Goal: Information Seeking & Learning: Find specific fact

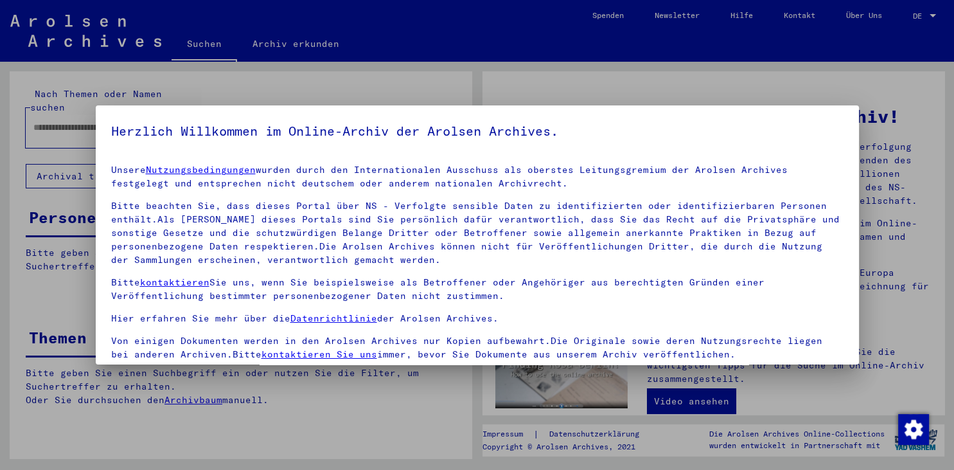
scroll to position [111, 0]
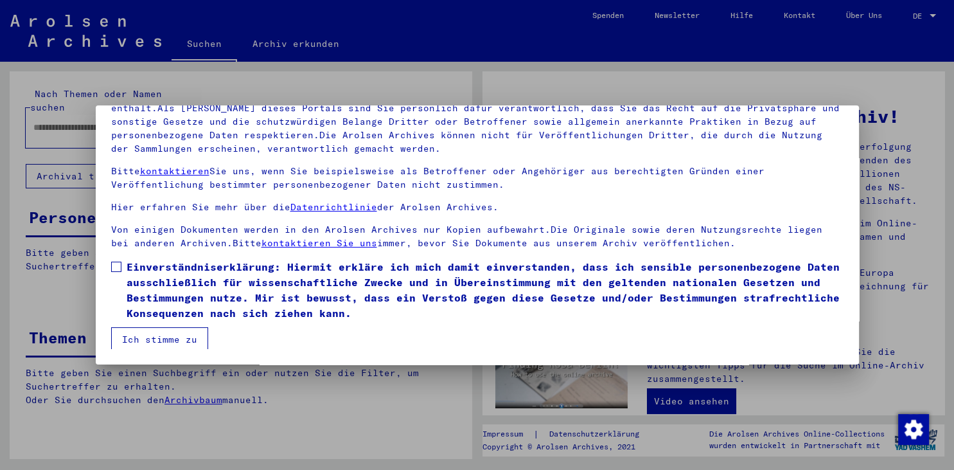
click at [139, 267] on span "Einverständniserklärung: Hiermit erkläre ich mich damit einverstanden, dass ich…" at bounding box center [485, 290] width 717 height 62
click at [149, 338] on button "Ich stimme zu" at bounding box center [159, 339] width 97 height 24
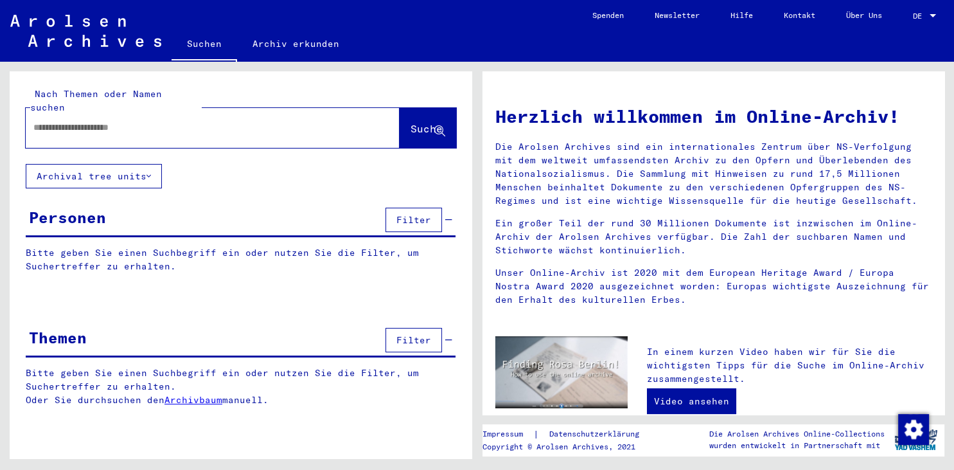
click at [137, 101] on div "Nach Themen oder Namen suchen" at bounding box center [115, 100] width 171 height 27
click at [113, 121] on input "text" at bounding box center [197, 127] width 328 height 13
type input "**********"
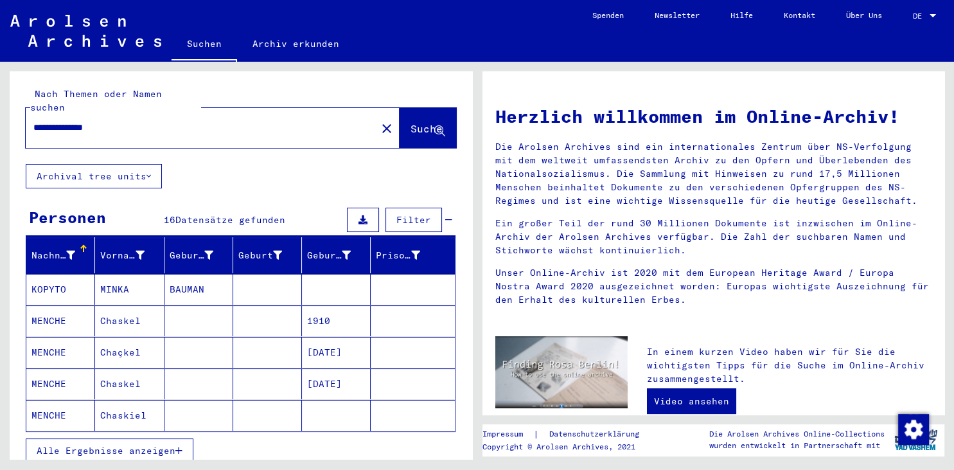
click at [58, 305] on mat-cell "MENCHE" at bounding box center [60, 320] width 69 height 31
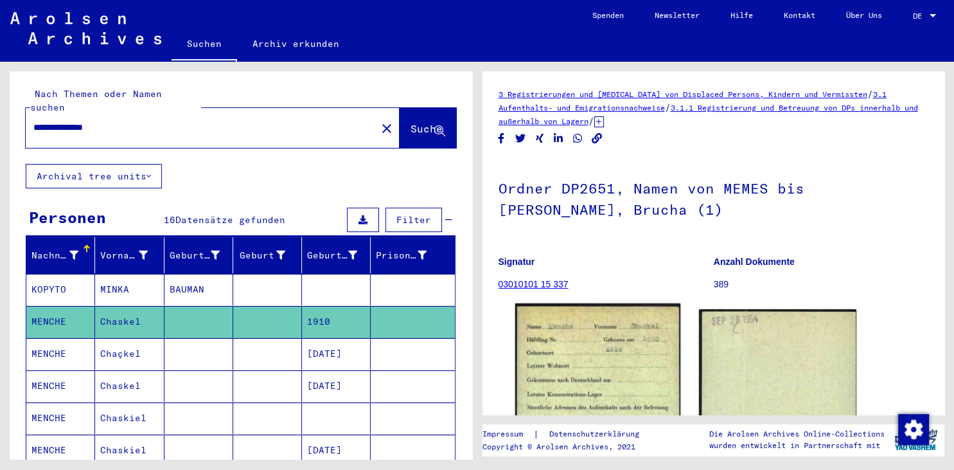
click at [613, 357] on img at bounding box center [597, 420] width 165 height 235
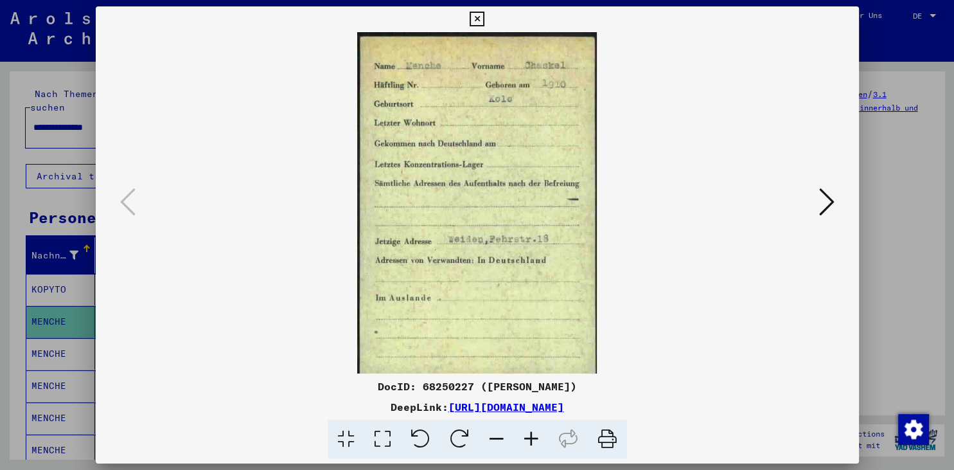
click at [829, 212] on icon at bounding box center [826, 201] width 15 height 31
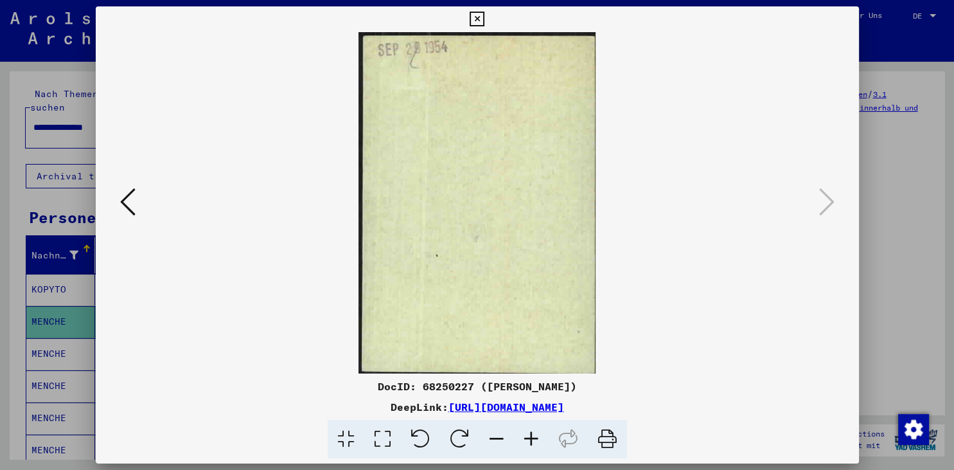
click at [127, 203] on icon at bounding box center [127, 201] width 15 height 31
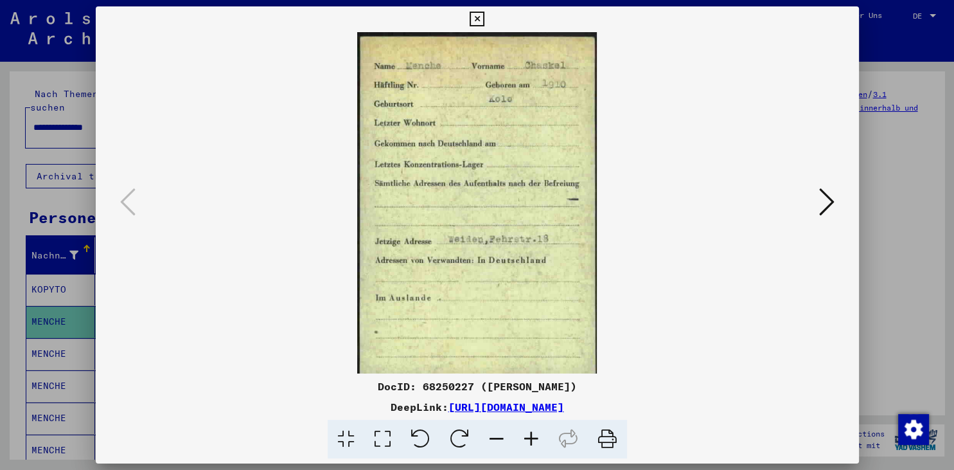
click at [484, 15] on icon at bounding box center [477, 19] width 15 height 15
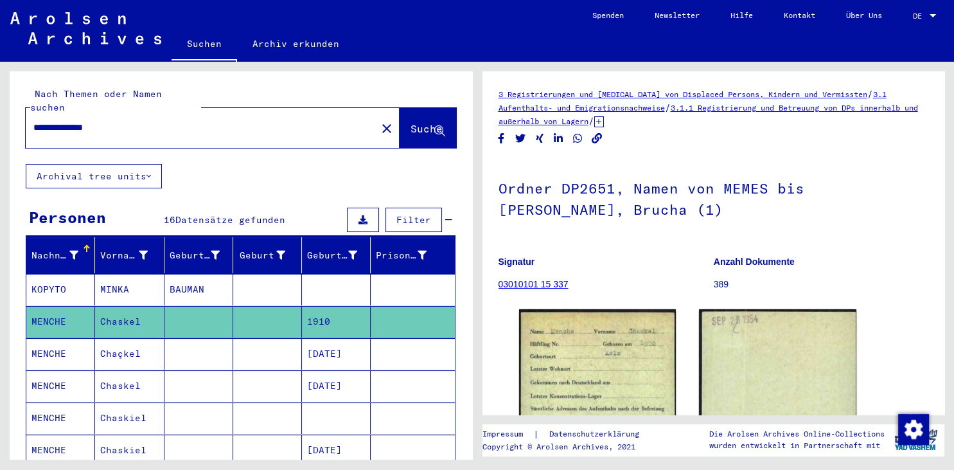
click at [255, 338] on mat-cell at bounding box center [267, 353] width 69 height 31
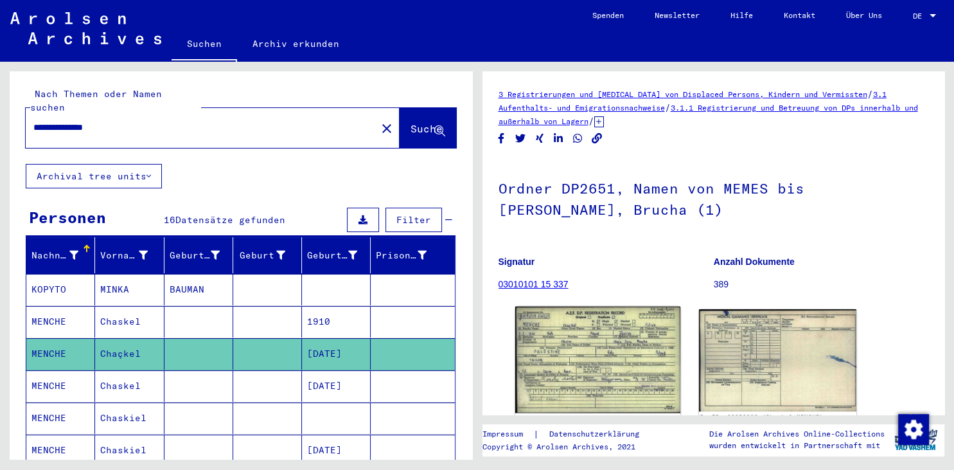
click at [615, 354] on img at bounding box center [597, 359] width 165 height 107
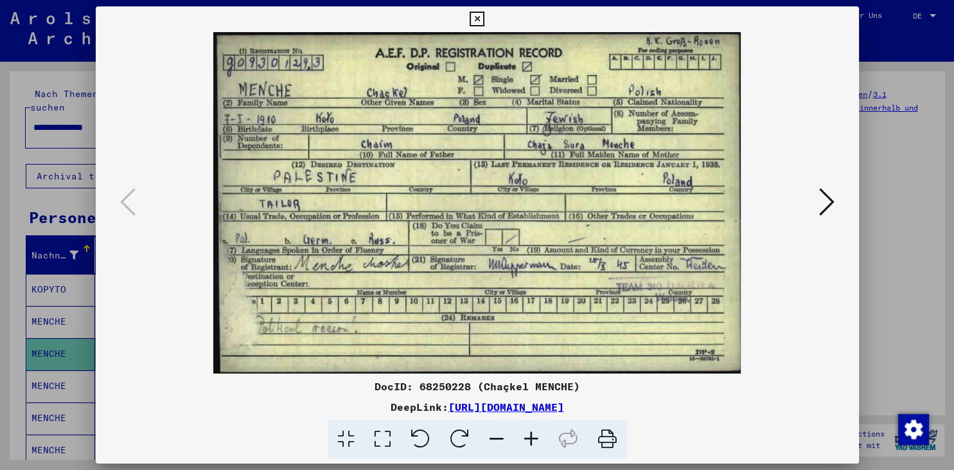
click at [815, 209] on img at bounding box center [477, 202] width 676 height 341
click at [826, 209] on icon at bounding box center [826, 201] width 15 height 31
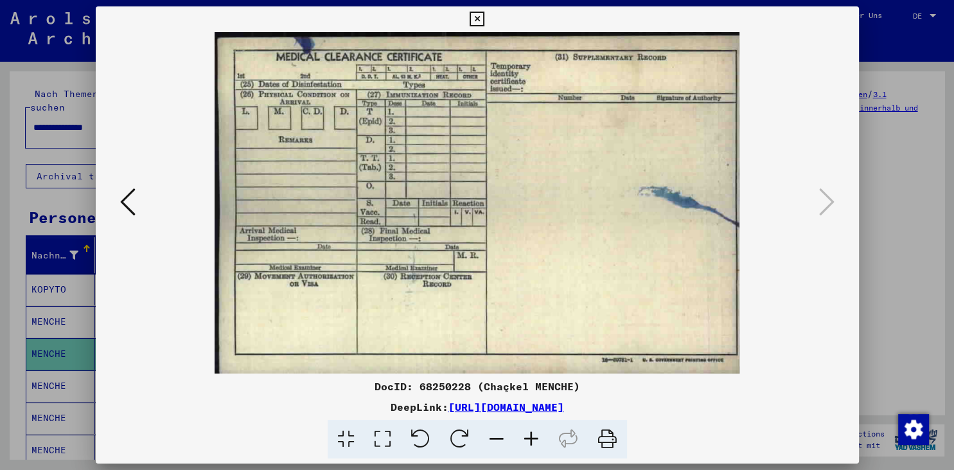
click at [484, 24] on icon at bounding box center [477, 19] width 15 height 15
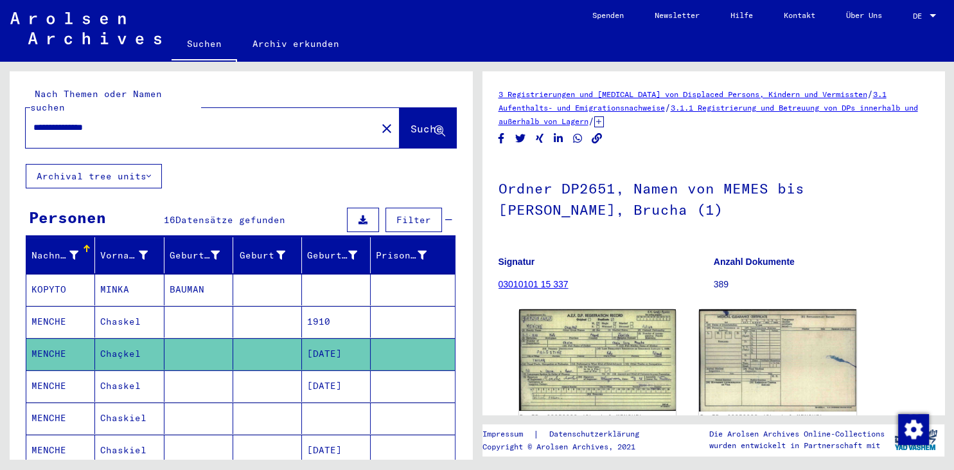
click at [317, 376] on mat-cell "[DATE]" at bounding box center [336, 385] width 69 height 31
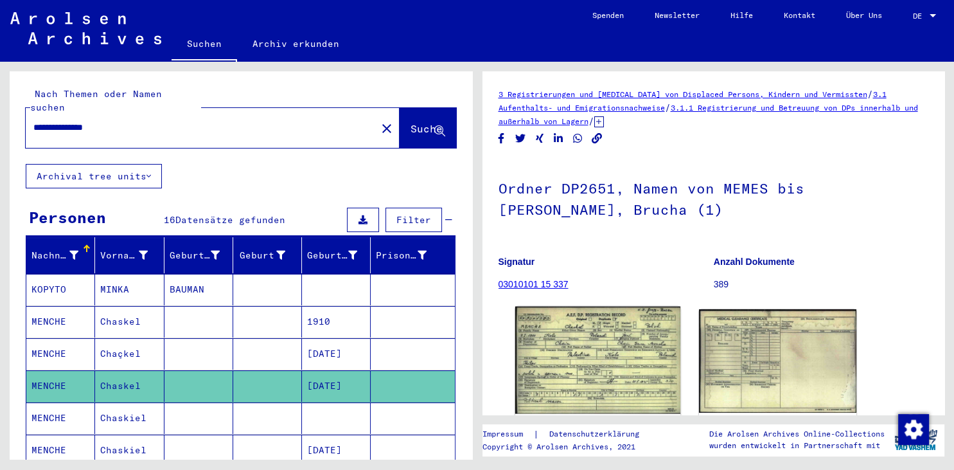
click at [557, 350] on img at bounding box center [597, 359] width 165 height 107
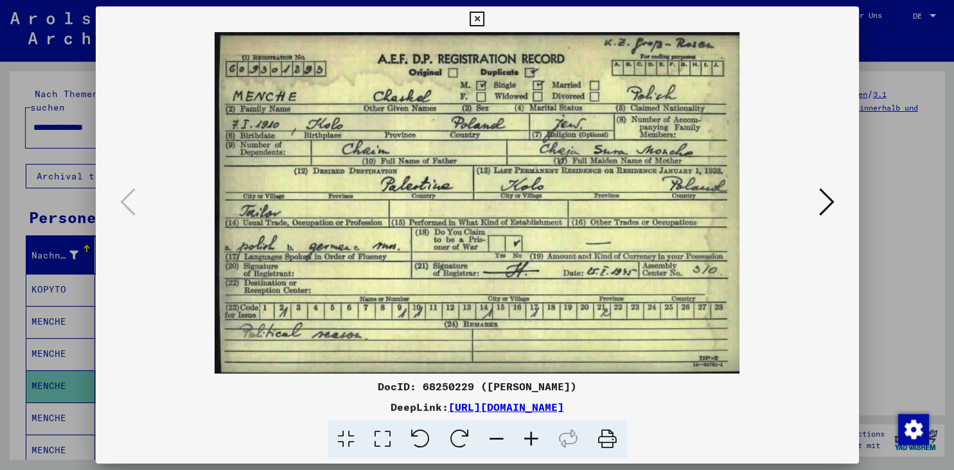
click at [831, 209] on icon at bounding box center [826, 201] width 15 height 31
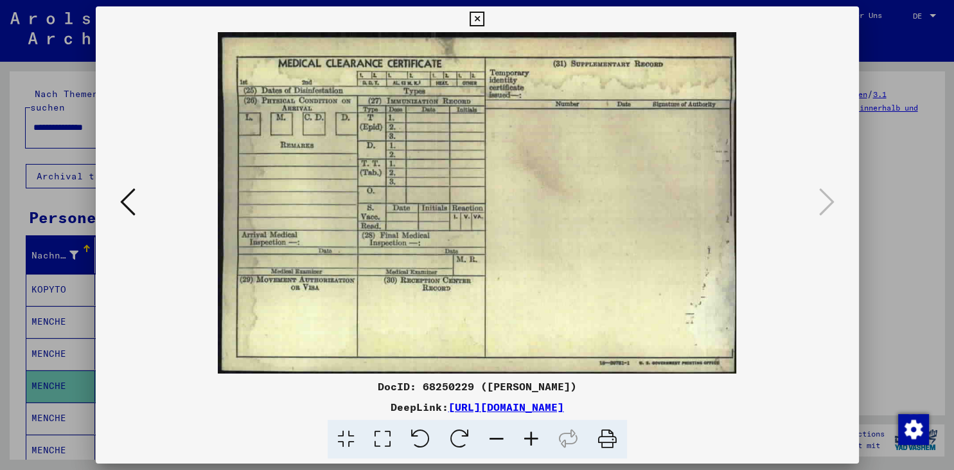
click at [484, 24] on icon at bounding box center [477, 19] width 15 height 15
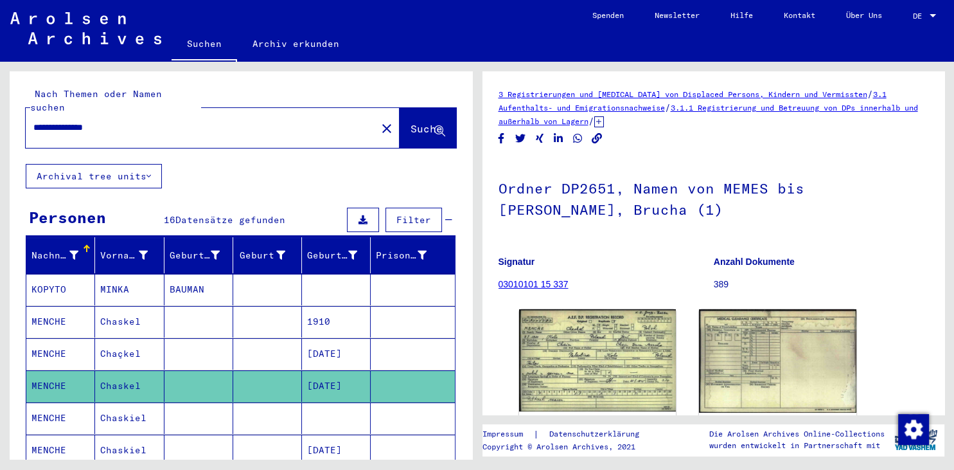
click at [272, 402] on mat-cell at bounding box center [267, 417] width 69 height 31
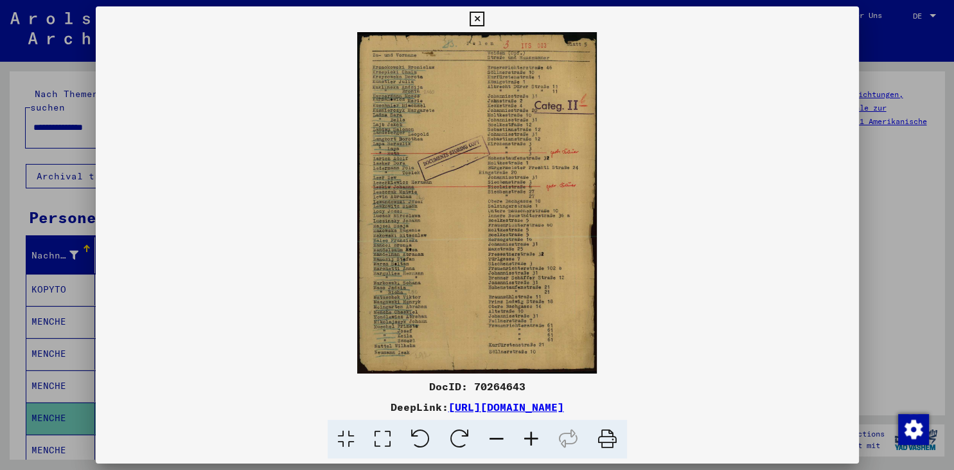
click at [484, 18] on icon at bounding box center [477, 19] width 15 height 15
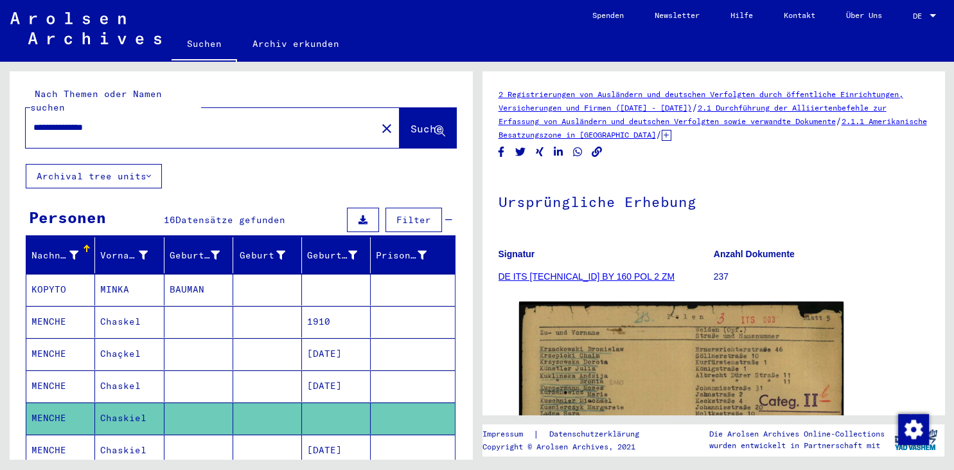
click at [333, 440] on mat-cell "[DATE]" at bounding box center [336, 449] width 69 height 31
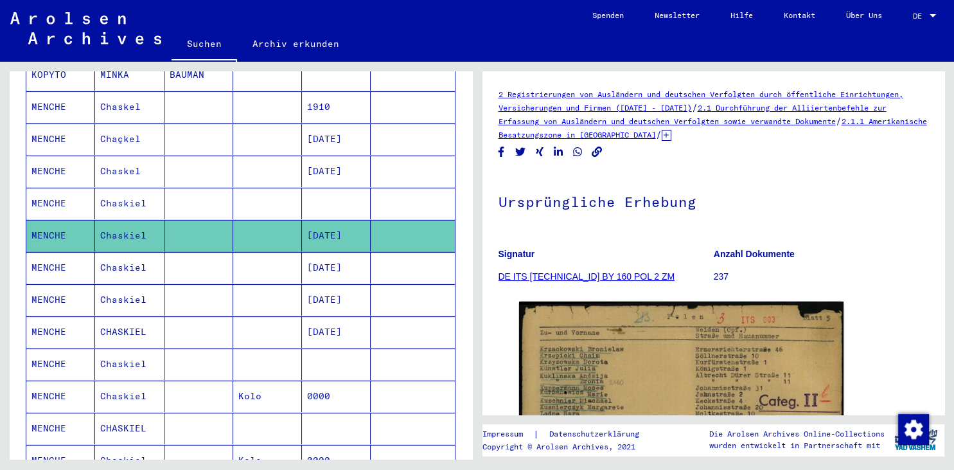
scroll to position [236, 0]
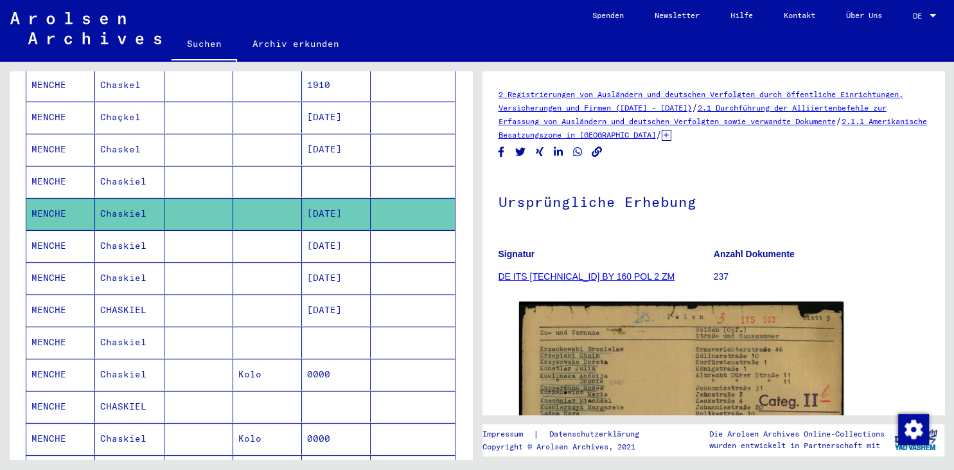
click at [251, 230] on mat-cell at bounding box center [267, 245] width 69 height 31
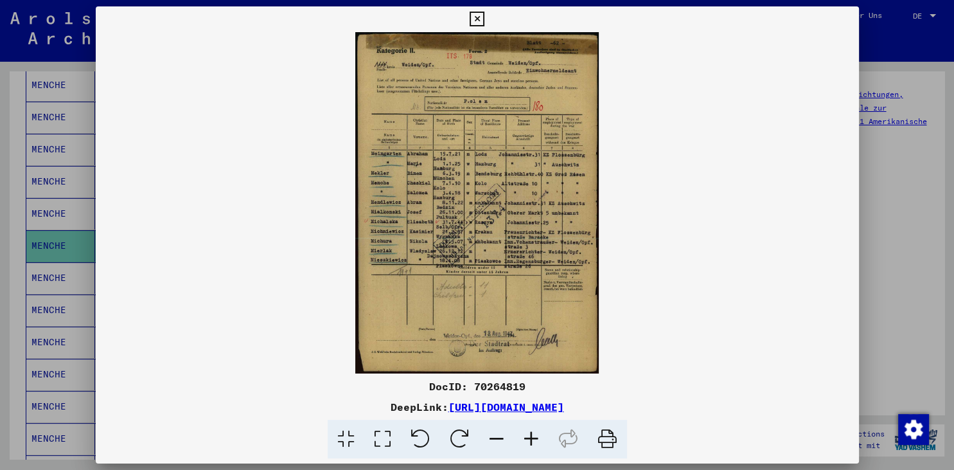
drag, startPoint x: 846, startPoint y: 19, endPoint x: 469, endPoint y: 319, distance: 481.9
click at [469, 319] on div "DocID: 70264819 DeepLink: [URL][DOMAIN_NAME]" at bounding box center [477, 232] width 763 height 452
click at [484, 19] on icon at bounding box center [477, 19] width 15 height 15
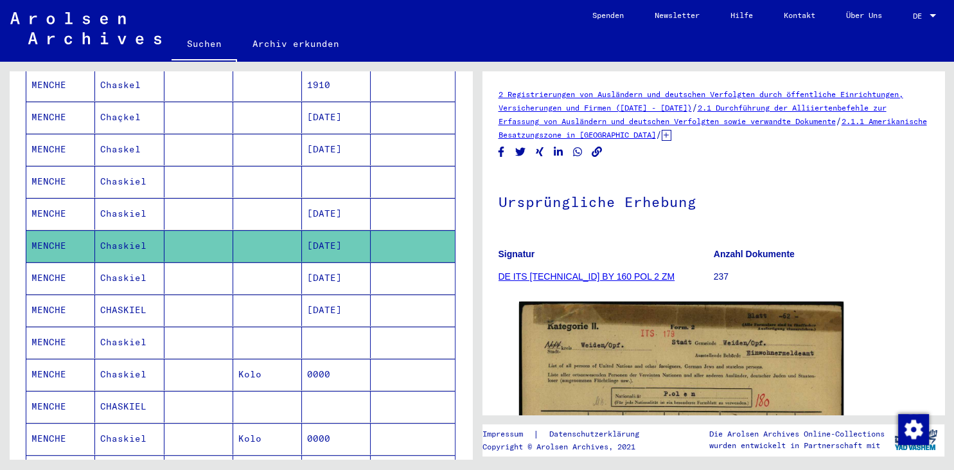
click at [242, 265] on mat-cell at bounding box center [267, 277] width 69 height 31
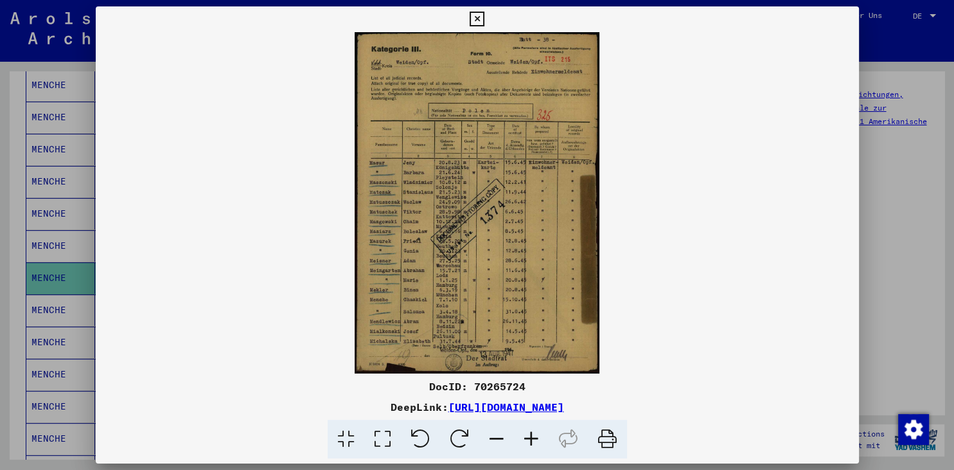
click at [484, 15] on icon at bounding box center [477, 19] width 15 height 15
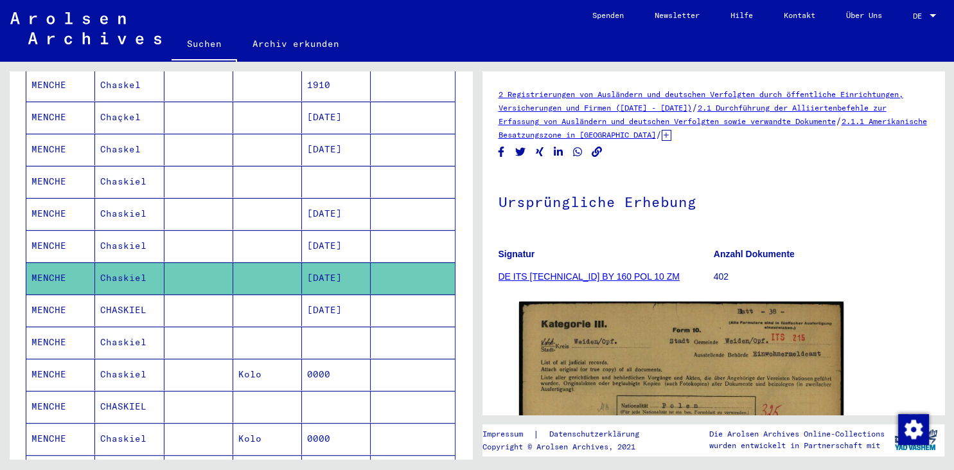
click at [341, 294] on mat-cell "[DATE]" at bounding box center [336, 309] width 69 height 31
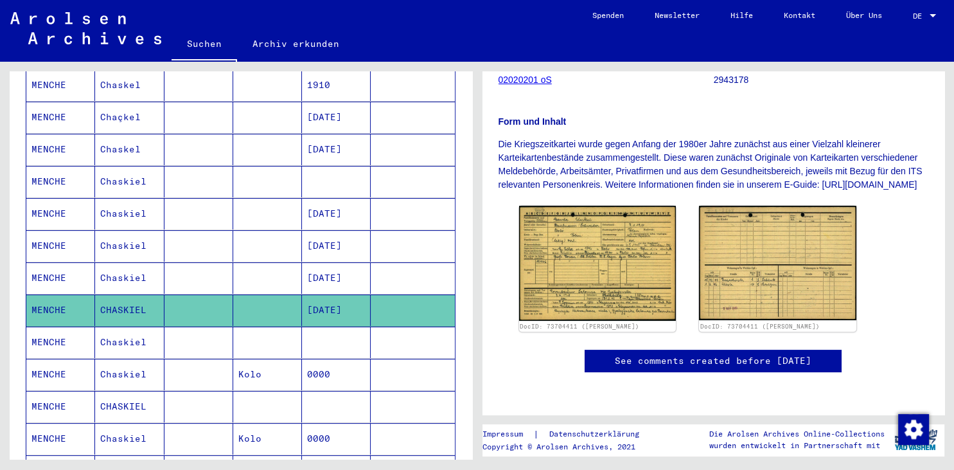
scroll to position [227, 0]
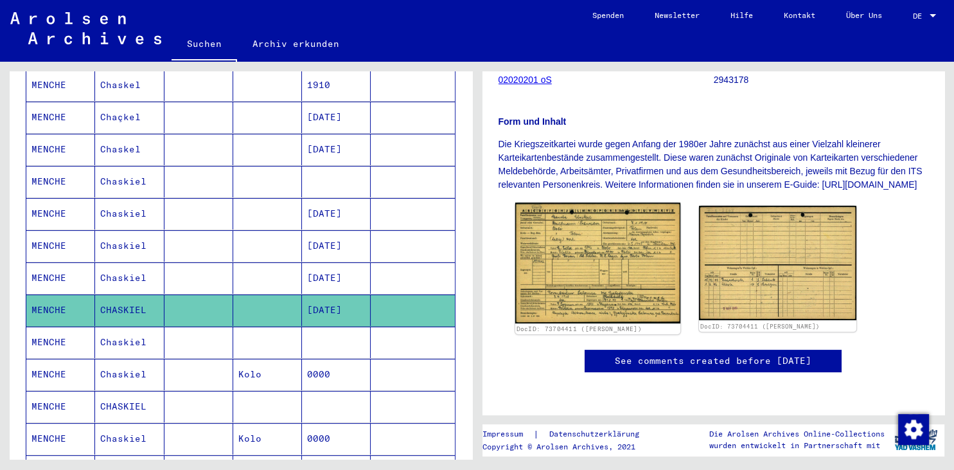
click at [531, 211] on img at bounding box center [597, 262] width 165 height 121
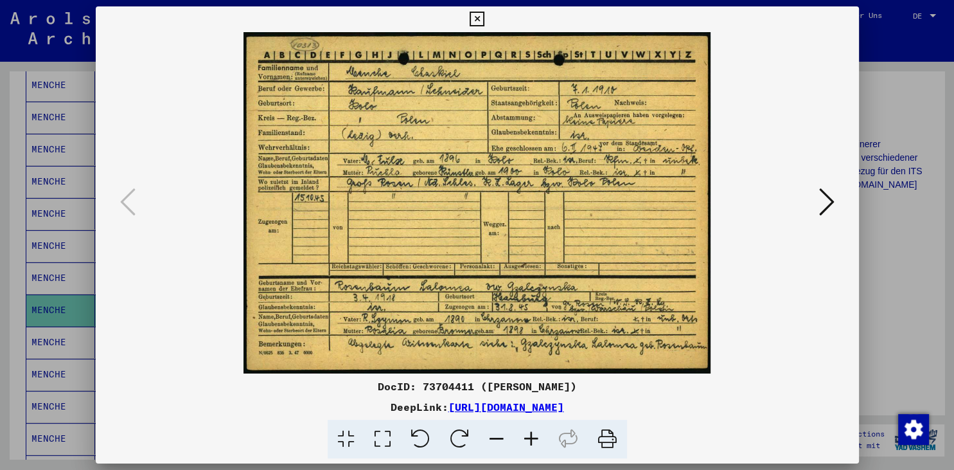
click at [484, 16] on icon at bounding box center [477, 19] width 15 height 15
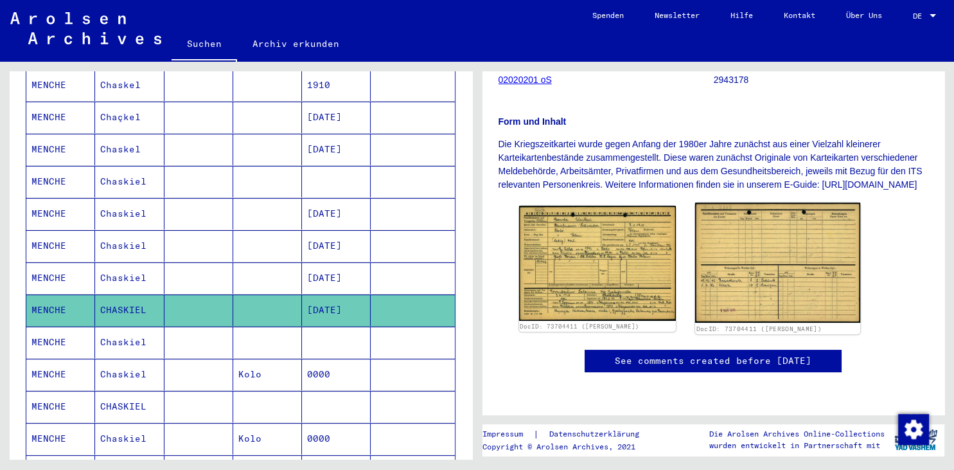
click at [761, 256] on img at bounding box center [777, 262] width 165 height 120
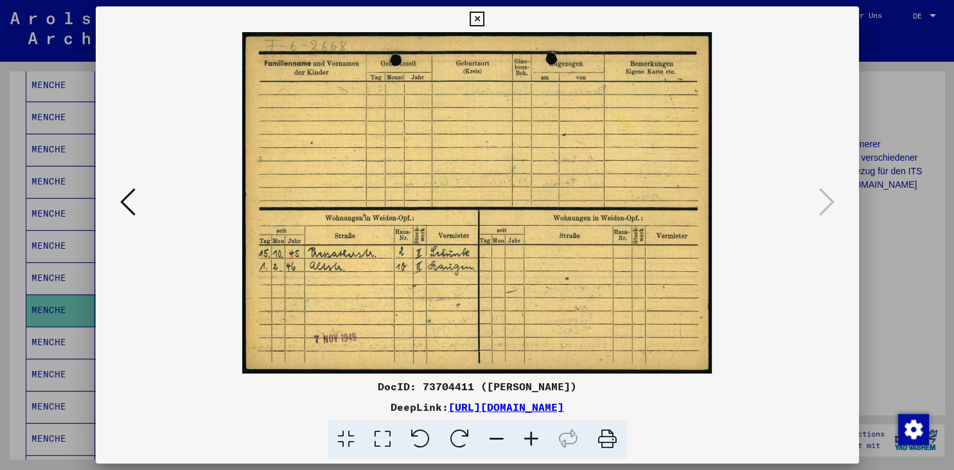
click at [488, 21] on div at bounding box center [477, 19] width 22 height 26
click at [484, 21] on icon at bounding box center [477, 19] width 15 height 15
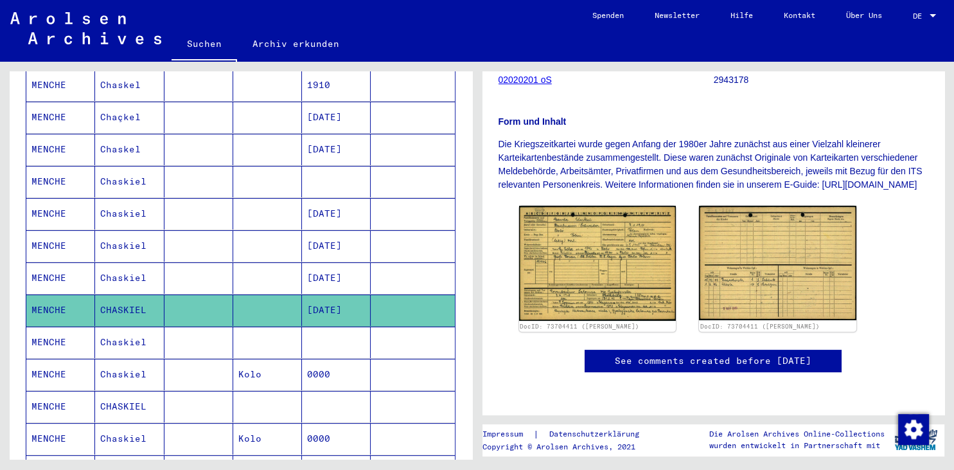
click at [276, 326] on mat-cell at bounding box center [267, 341] width 69 height 31
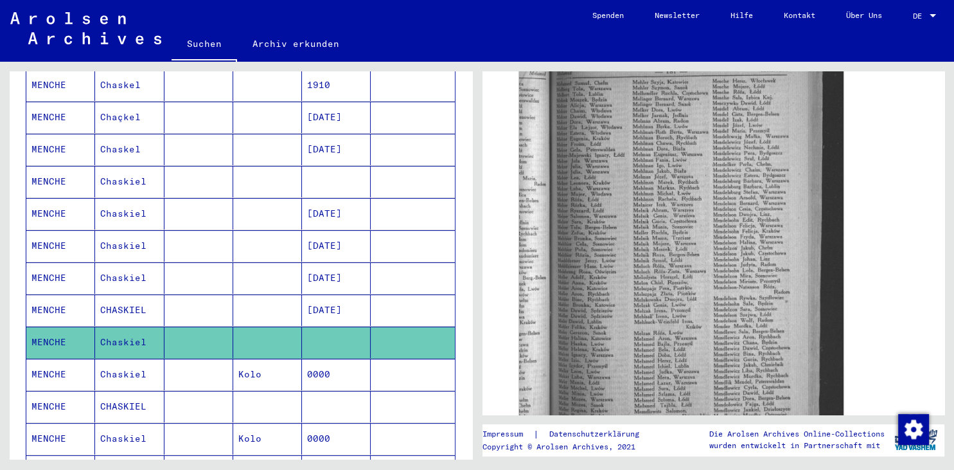
scroll to position [493, 0]
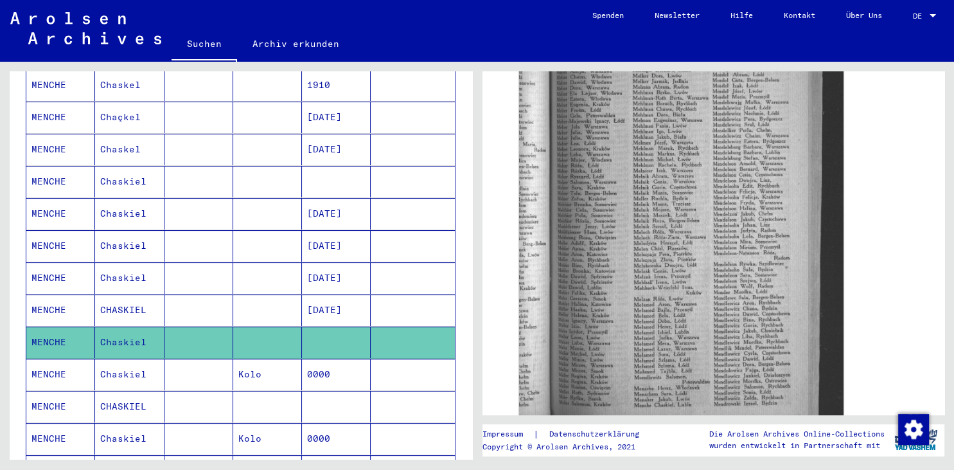
click at [229, 359] on mat-cell at bounding box center [198, 374] width 69 height 31
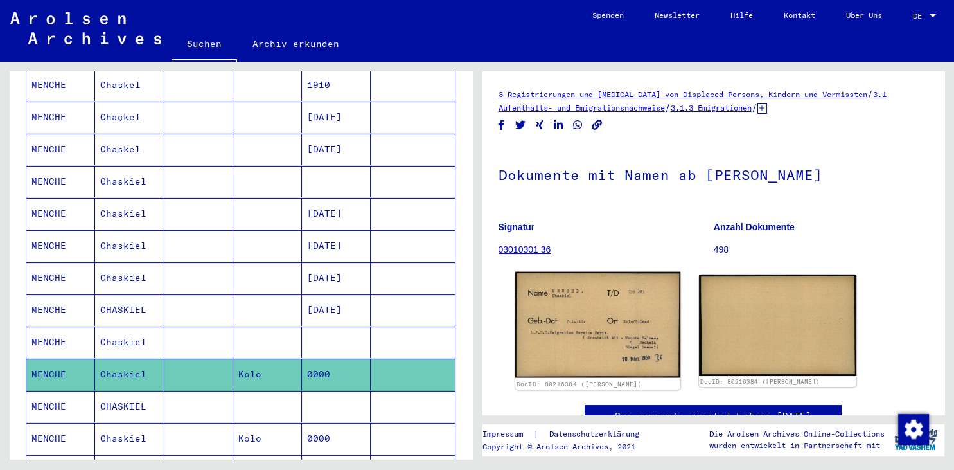
click at [623, 322] on img at bounding box center [597, 325] width 165 height 106
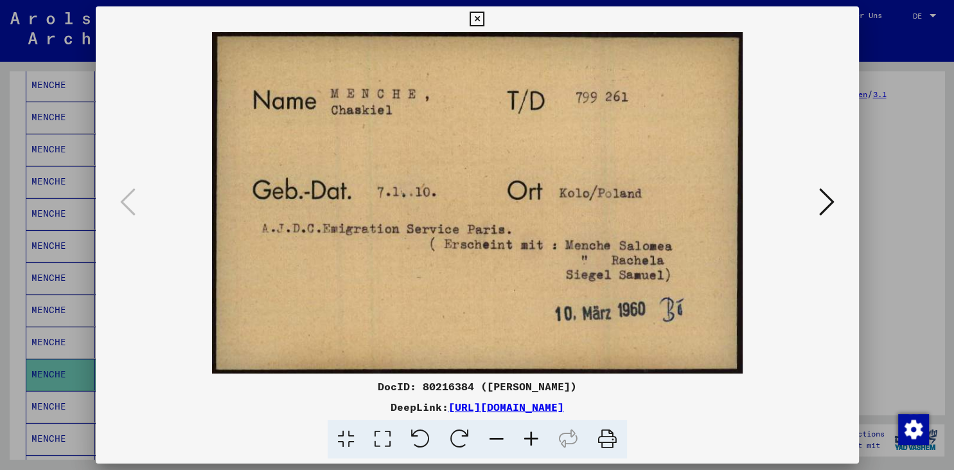
click at [488, 10] on button at bounding box center [477, 19] width 22 height 26
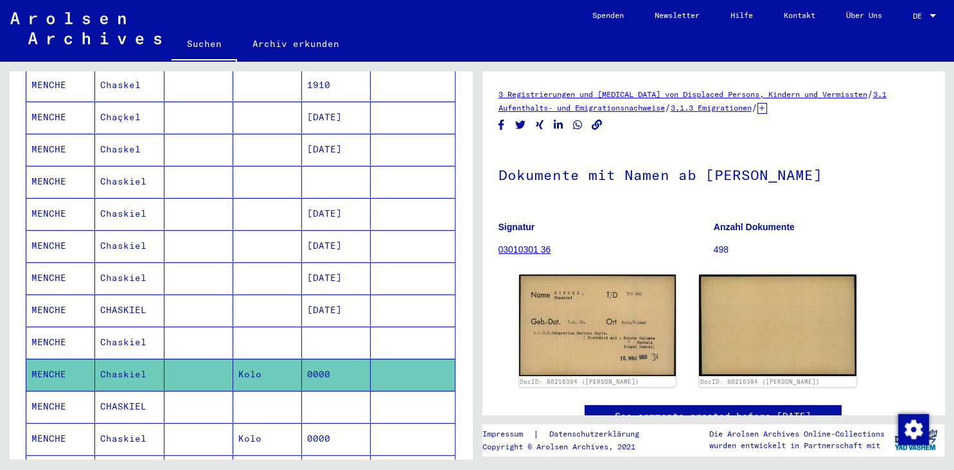
click at [272, 391] on mat-cell at bounding box center [267, 406] width 69 height 31
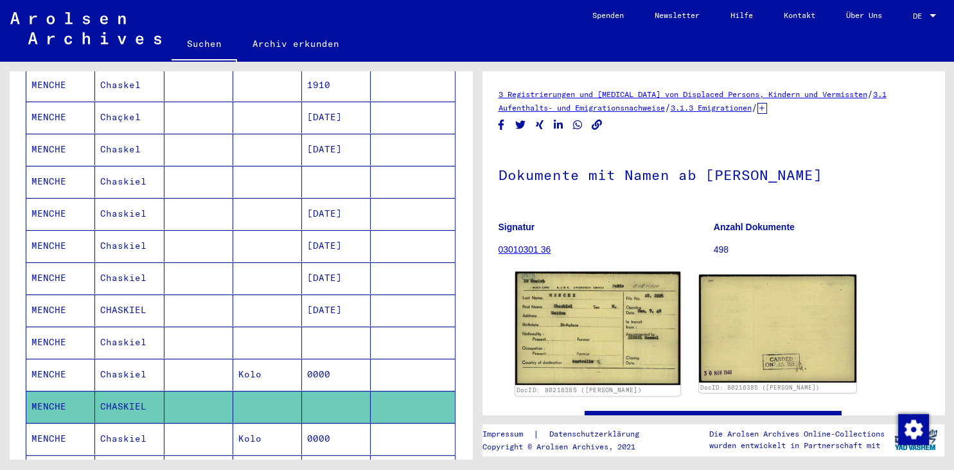
click at [583, 328] on img at bounding box center [597, 328] width 165 height 113
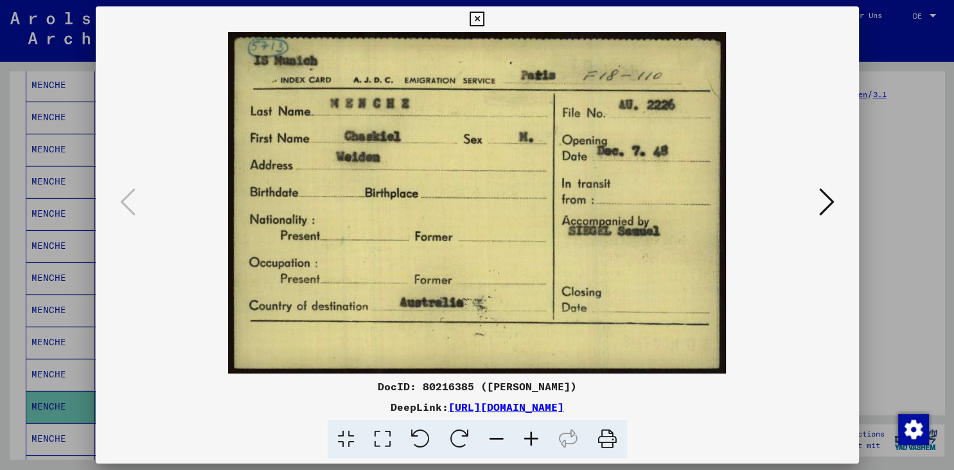
click at [827, 202] on icon at bounding box center [826, 201] width 15 height 31
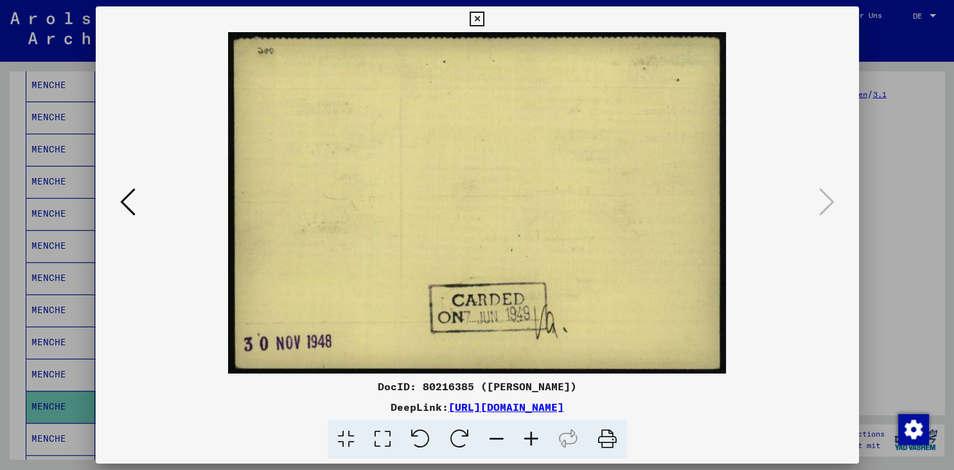
click at [484, 19] on icon at bounding box center [477, 19] width 15 height 15
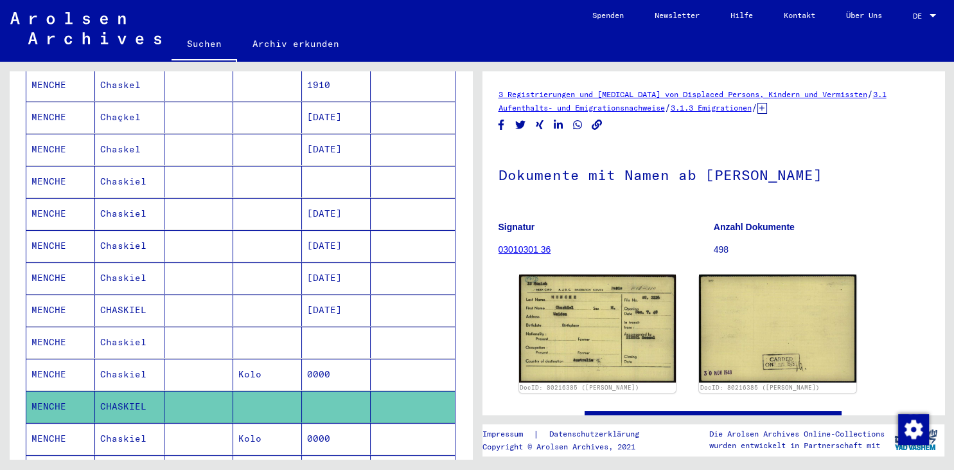
click at [269, 423] on mat-cell "Kolo" at bounding box center [267, 438] width 69 height 31
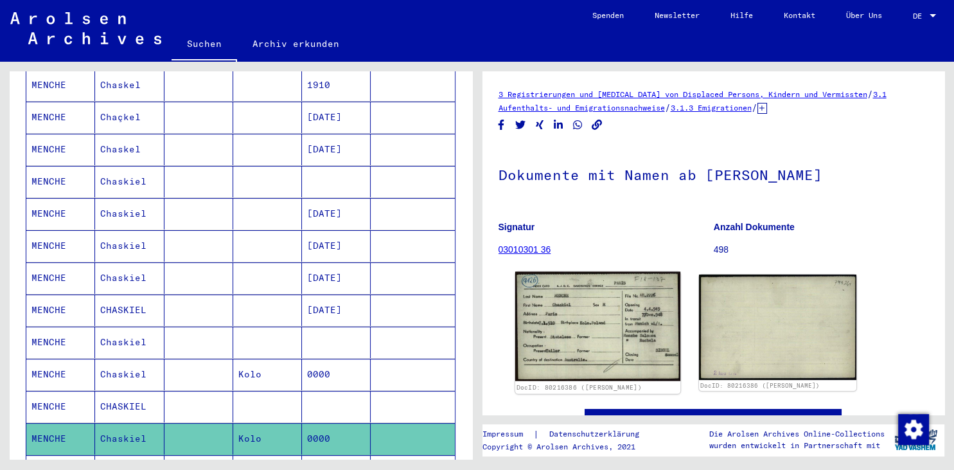
click at [596, 320] on img at bounding box center [597, 327] width 165 height 110
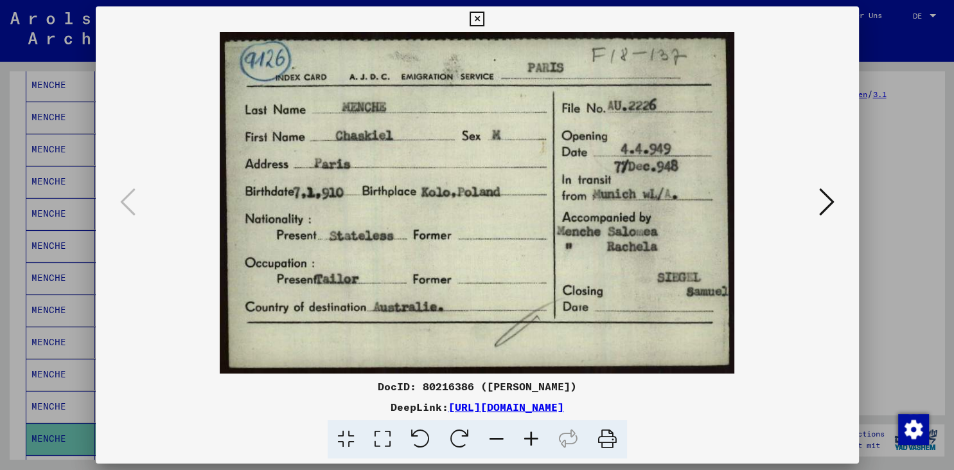
click at [484, 17] on icon at bounding box center [477, 19] width 15 height 15
